Goal: Task Accomplishment & Management: Manage account settings

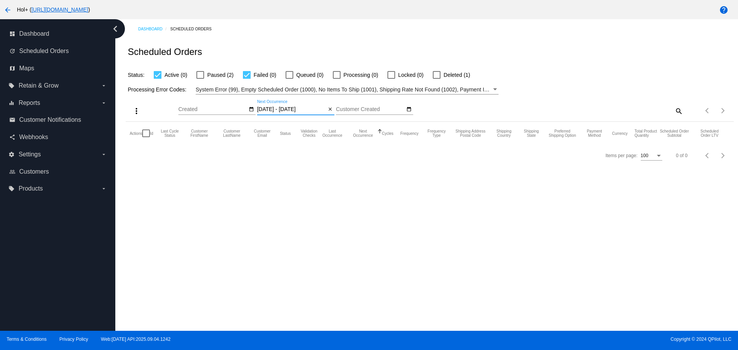
click at [304, 108] on input "[DATE] - [DATE]" at bounding box center [291, 109] width 69 height 6
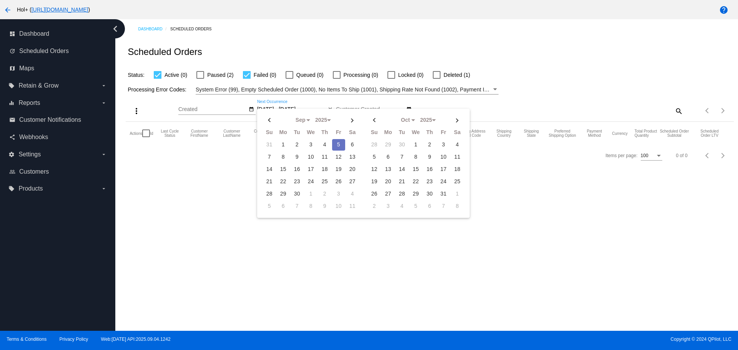
click at [335, 141] on td "5" at bounding box center [338, 145] width 13 height 12
click at [283, 159] on td "8" at bounding box center [283, 157] width 13 height 12
type input "[DATE] - [DATE]"
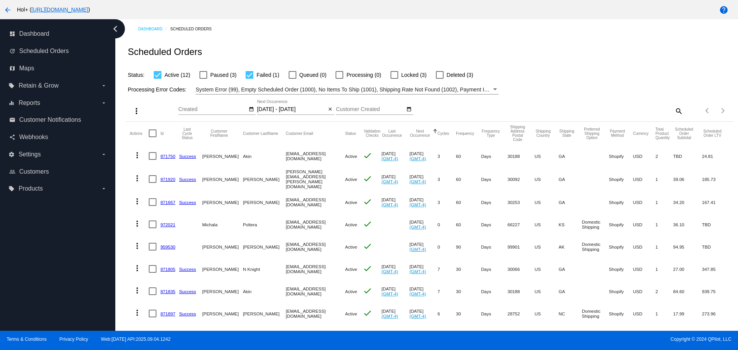
click at [152, 134] on div at bounding box center [153, 133] width 8 height 8
click at [152, 137] on input "checkbox" at bounding box center [152, 137] width 0 height 0
checkbox input "true"
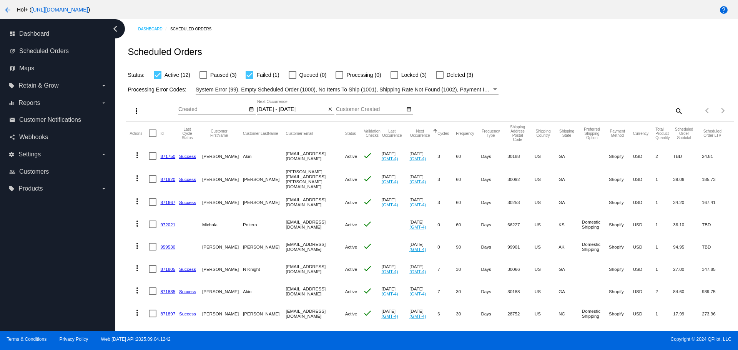
checkbox input "true"
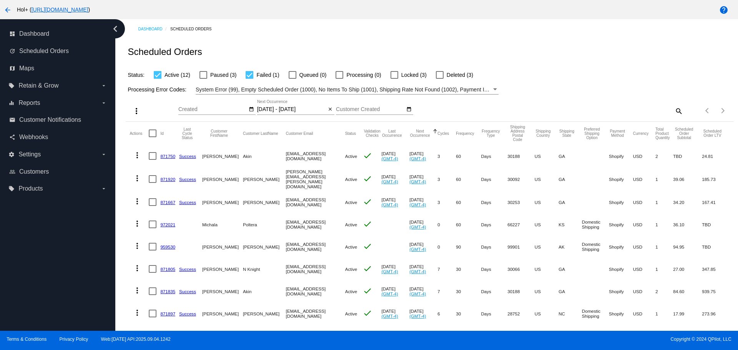
checkbox input "true"
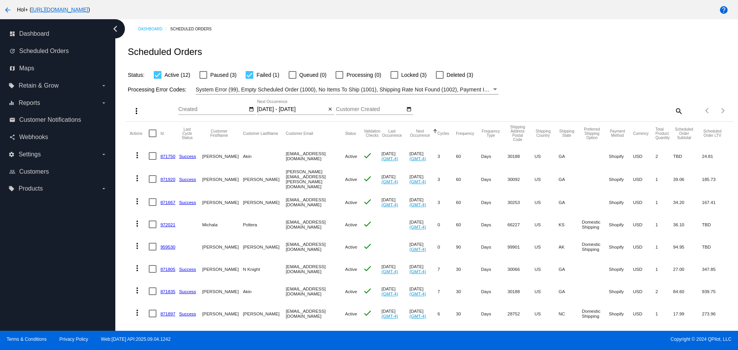
checkbox input "true"
click at [136, 112] on mat-icon "more_vert" at bounding box center [136, 110] width 9 height 9
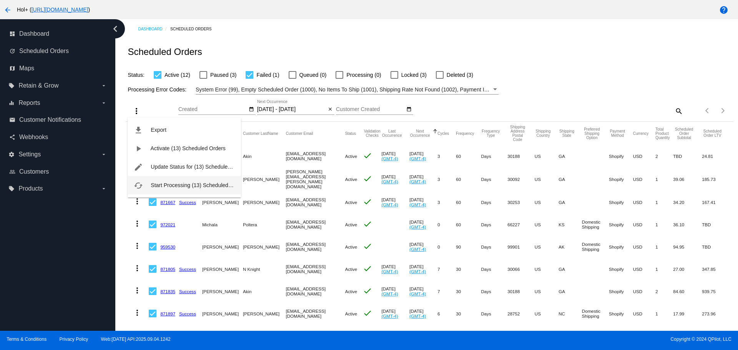
click at [164, 186] on span "Start Processing (13) Scheduled Orders" at bounding box center [198, 185] width 95 height 6
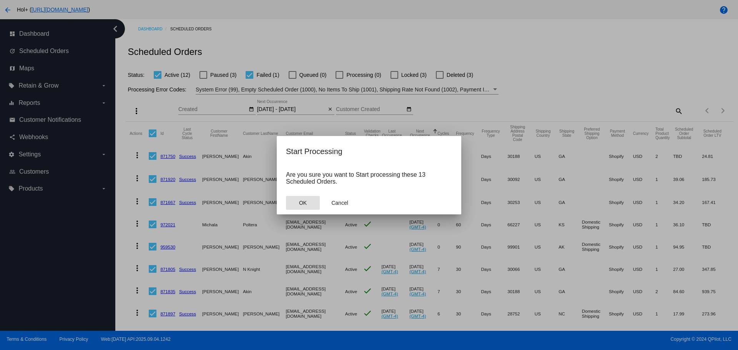
click at [299, 206] on span "OK" at bounding box center [303, 203] width 8 height 6
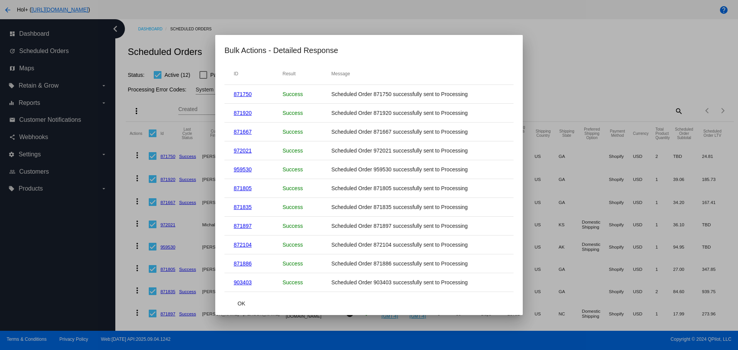
scroll to position [51, 0]
click at [243, 304] on span "OK" at bounding box center [241, 303] width 8 height 6
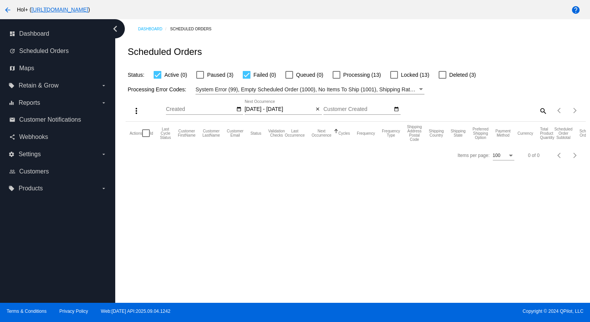
click at [274, 105] on div "09/05/2025 - 09/08/2025 Sep Jan Feb Mar Apr Su" at bounding box center [279, 107] width 69 height 15
click at [270, 109] on input "[DATE] - [DATE]" at bounding box center [279, 109] width 69 height 6
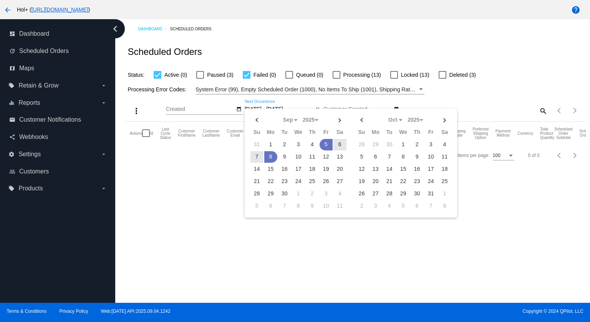
click at [270, 109] on div "Sep Jan Feb Mar Apr Su Mo Tu We Th Fr Sa" at bounding box center [351, 163] width 212 height 109
click at [273, 40] on div "Scheduled Orders" at bounding box center [356, 52] width 460 height 26
